Goal: Transaction & Acquisition: Purchase product/service

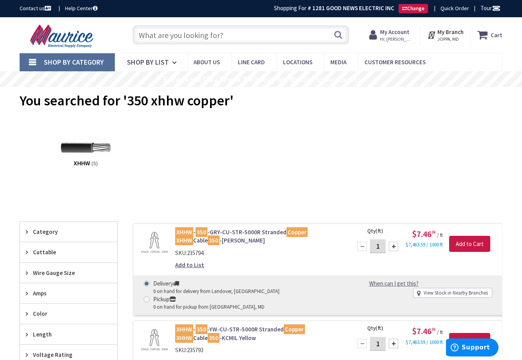
click at [236, 30] on input "text" at bounding box center [241, 35] width 217 height 20
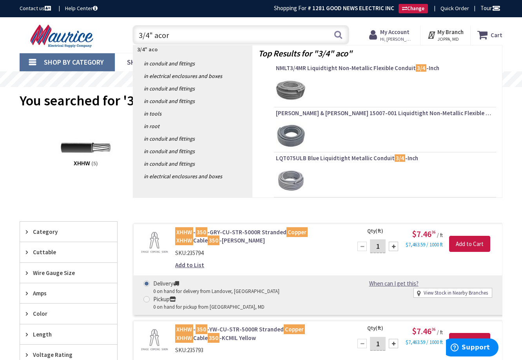
type input "3/4" acorn"
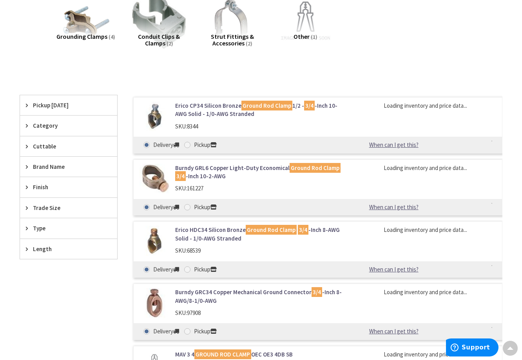
scroll to position [158, 0]
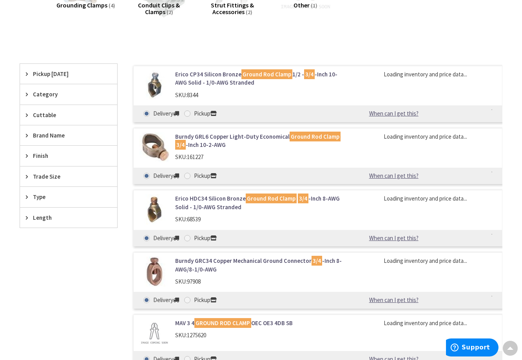
type input "[GEOGRAPHIC_DATA], [GEOGRAPHIC_DATA]"
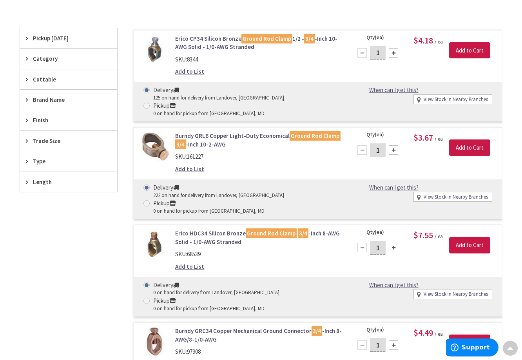
scroll to position [0, 0]
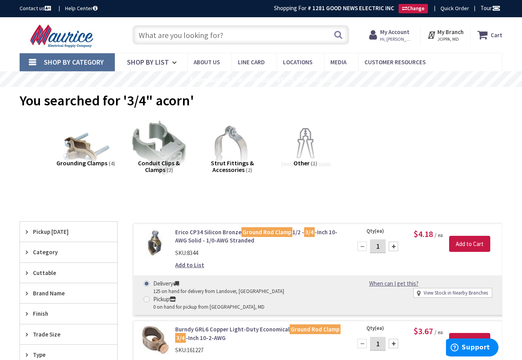
click at [255, 40] on input "text" at bounding box center [241, 35] width 217 height 20
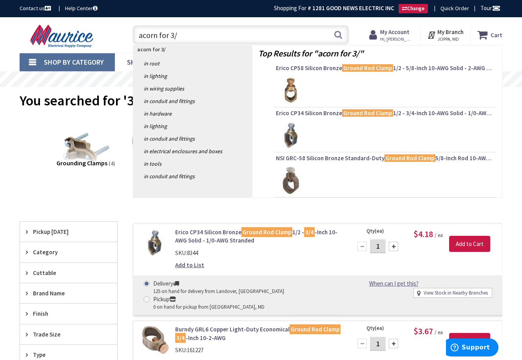
type input "acorn for 3/0"
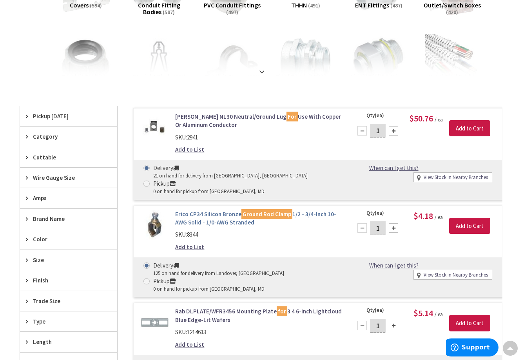
scroll to position [158, 0]
click at [219, 210] on link "Erico CP34 Silicon Bronze Ground Rod Clamp 1/2 - 3/4-Inch 10-AWG Solid - 1/0-AW…" at bounding box center [258, 218] width 167 height 17
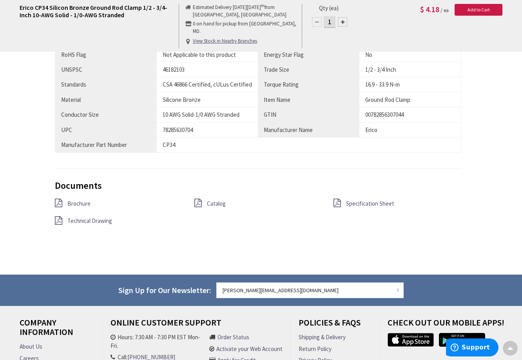
scroll to position [433, 0]
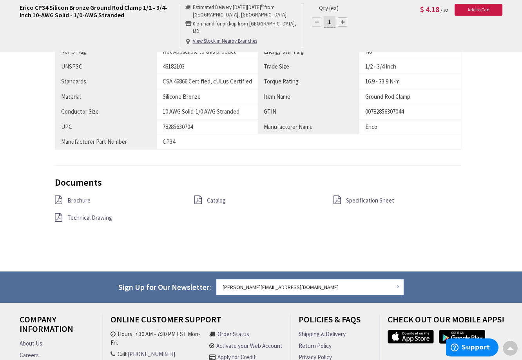
click at [358, 198] on span "Specification Sheet" at bounding box center [370, 200] width 48 height 7
